Goal: Task Accomplishment & Management: Manage account settings

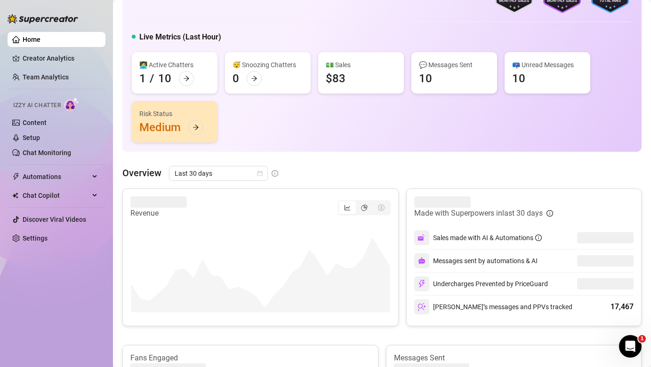
scroll to position [50, 0]
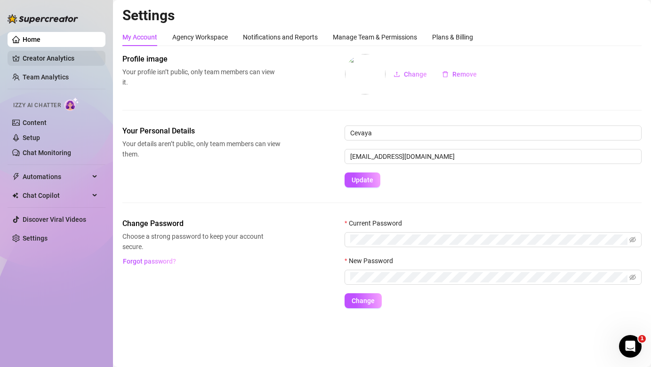
click at [46, 57] on link "Creator Analytics" at bounding box center [60, 58] width 75 height 15
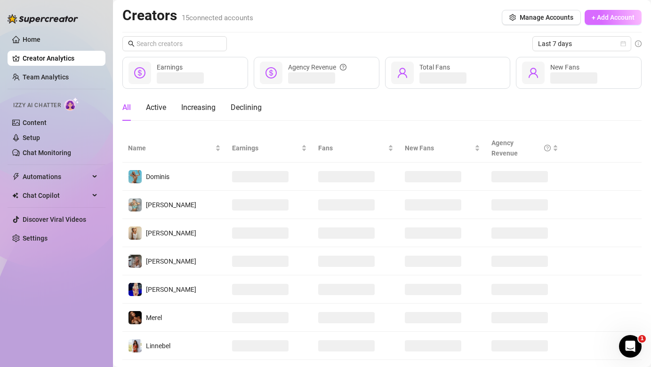
click at [603, 17] on span "+ Add Account" at bounding box center [612, 18] width 43 height 8
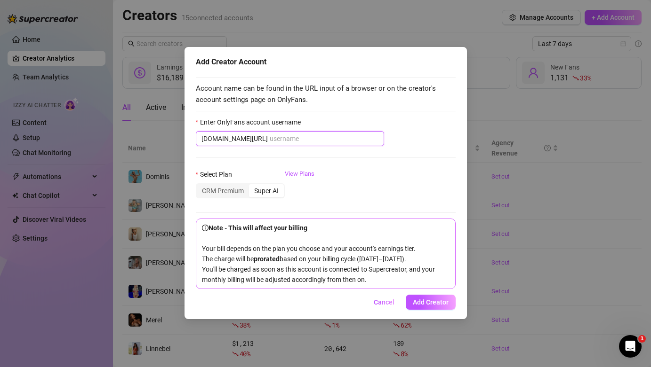
click at [272, 139] on input "Enter OnlyFans account username" at bounding box center [324, 139] width 109 height 10
paste input "mariemad.fit"
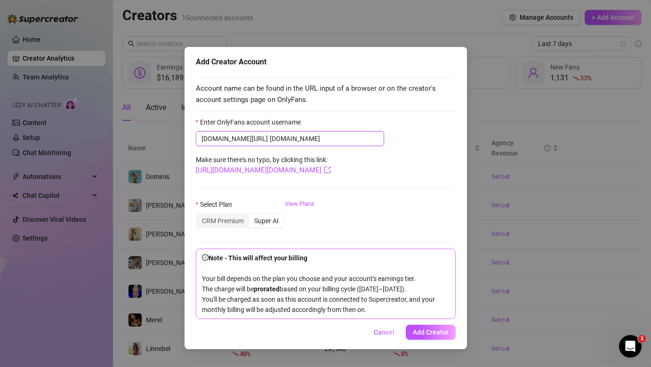
scroll to position [4, 0]
type input "mariemad.fit"
click at [423, 336] on span "Add Creator" at bounding box center [431, 333] width 36 height 8
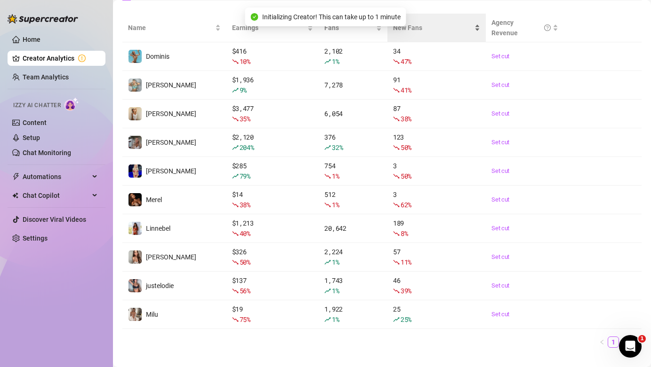
scroll to position [137, 0]
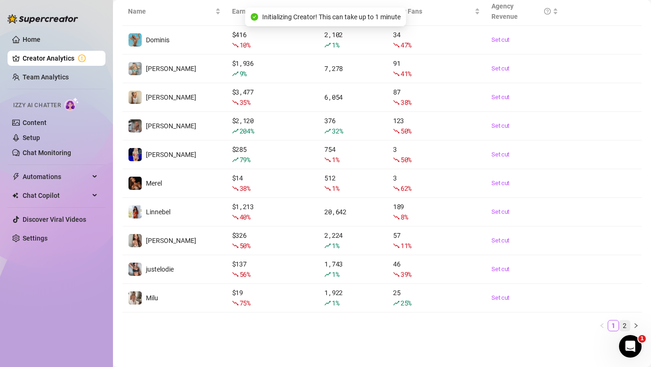
click at [624, 326] on link "2" at bounding box center [624, 326] width 10 height 10
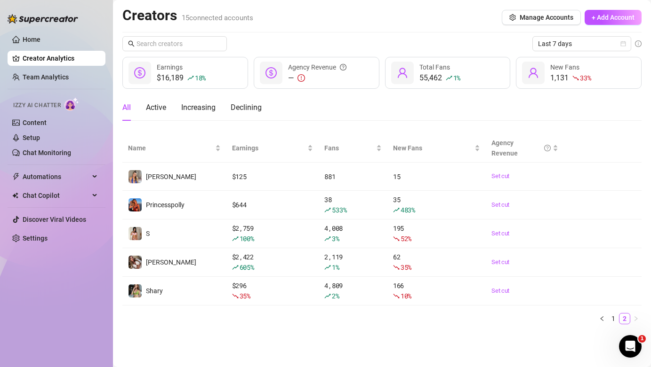
scroll to position [0, 0]
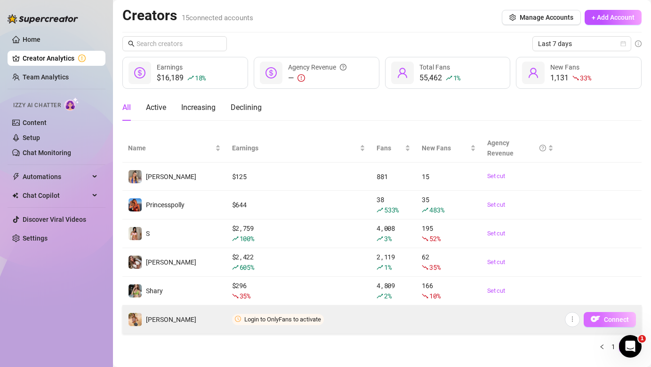
click at [610, 318] on span "Connect" at bounding box center [616, 320] width 25 height 8
